Goal: Task Accomplishment & Management: Manage account settings

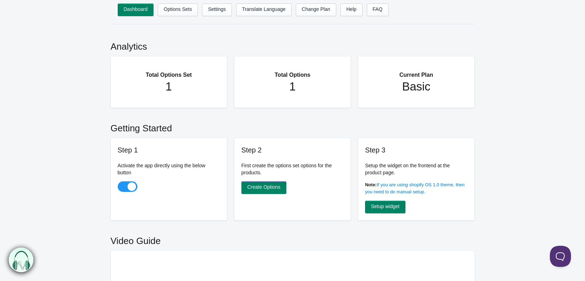
click at [51, 138] on main "Analytics Total Options Set 1 Total Options 1 Current Plan Basic Getting Starte…" at bounding box center [292, 248] width 585 height 435
click at [170, 11] on link "Options Sets" at bounding box center [178, 10] width 40 height 13
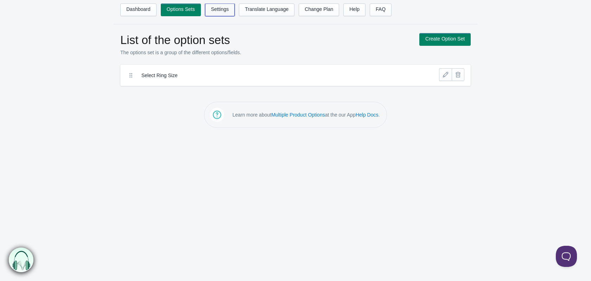
click at [223, 12] on link "Settings" at bounding box center [220, 10] width 30 height 13
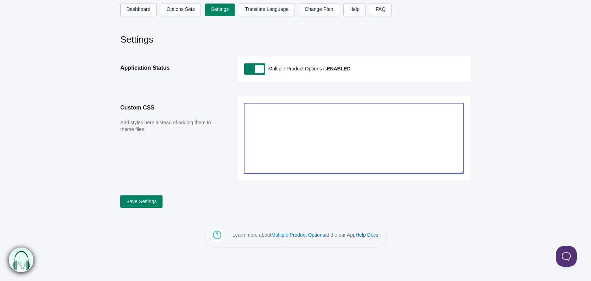
click at [298, 139] on textarea at bounding box center [353, 138] width 219 height 70
paste textarea ".qty_atc { display: flex; min-height: 4.4rem; gap: 10px; margin-bottom: 10px; f…"
type textarea ".qty_atc { flex-direction: column; }"
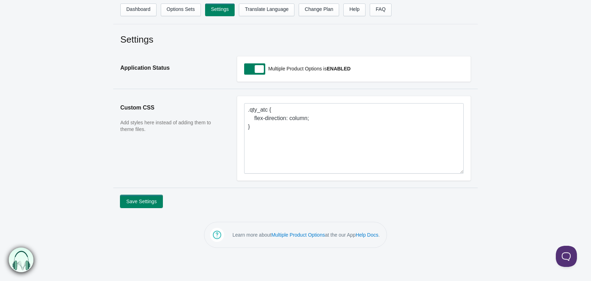
click at [135, 199] on button "Save Settings" at bounding box center [141, 201] width 42 height 13
